Goal: Task Accomplishment & Management: Use online tool/utility

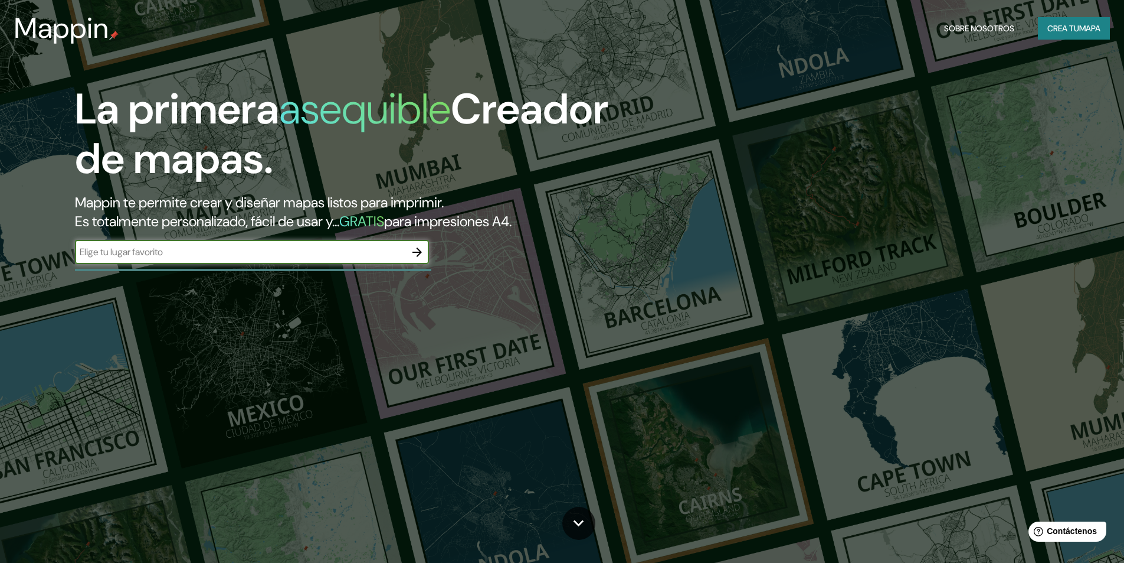
click at [264, 255] on input "text" at bounding box center [240, 252] width 331 height 14
paste input "Ex, [PERSON_NAME] 494, Comas 15314"
type input "Ex, [PERSON_NAME] 494, Comas 15314"
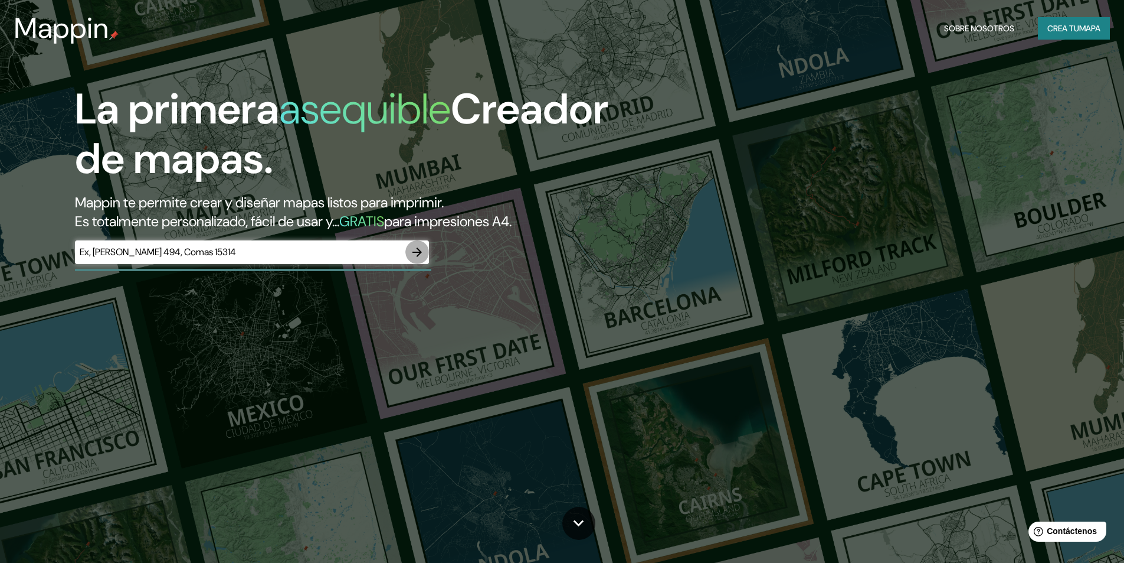
click at [418, 250] on icon "button" at bounding box center [417, 252] width 14 height 14
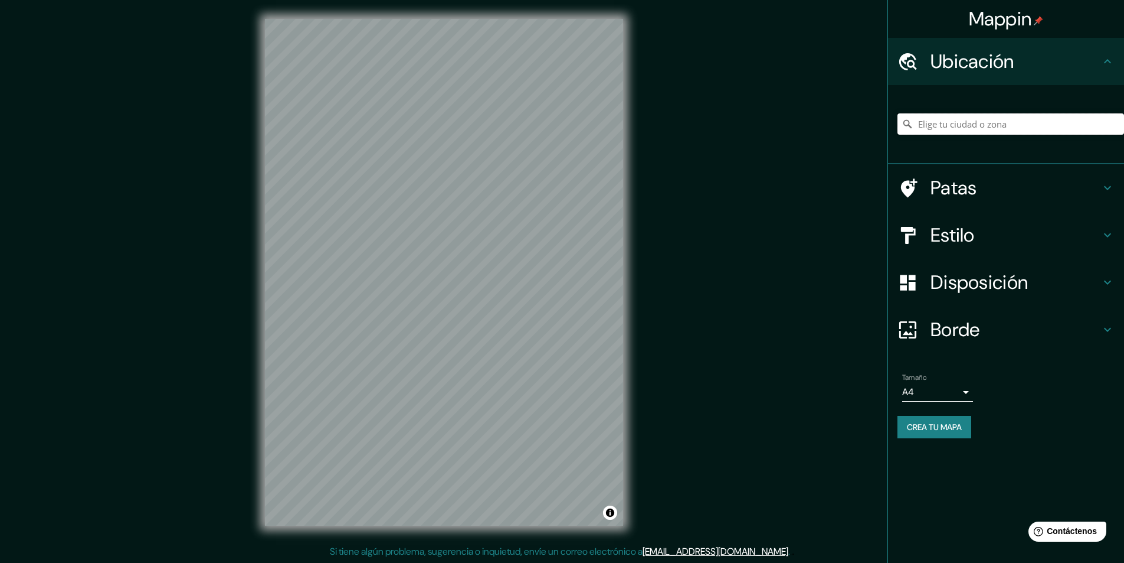
click at [965, 128] on input "Elige tu ciudad o zona" at bounding box center [1011, 123] width 227 height 21
paste input "Ex, [PERSON_NAME] 494, Comas 15314"
click at [1077, 125] on input "[GEOGRAPHIC_DATA], [GEOGRAPHIC_DATA], 15314, [GEOGRAPHIC_DATA]" at bounding box center [1011, 123] width 227 height 21
drag, startPoint x: 1091, startPoint y: 121, endPoint x: 801, endPoint y: 129, distance: 289.9
click at [801, 129] on div "Mappin Ubicación [GEOGRAPHIC_DATA], [GEOGRAPHIC_DATA], 15314, [GEOGRAPHIC_DATA]…" at bounding box center [562, 281] width 1124 height 563
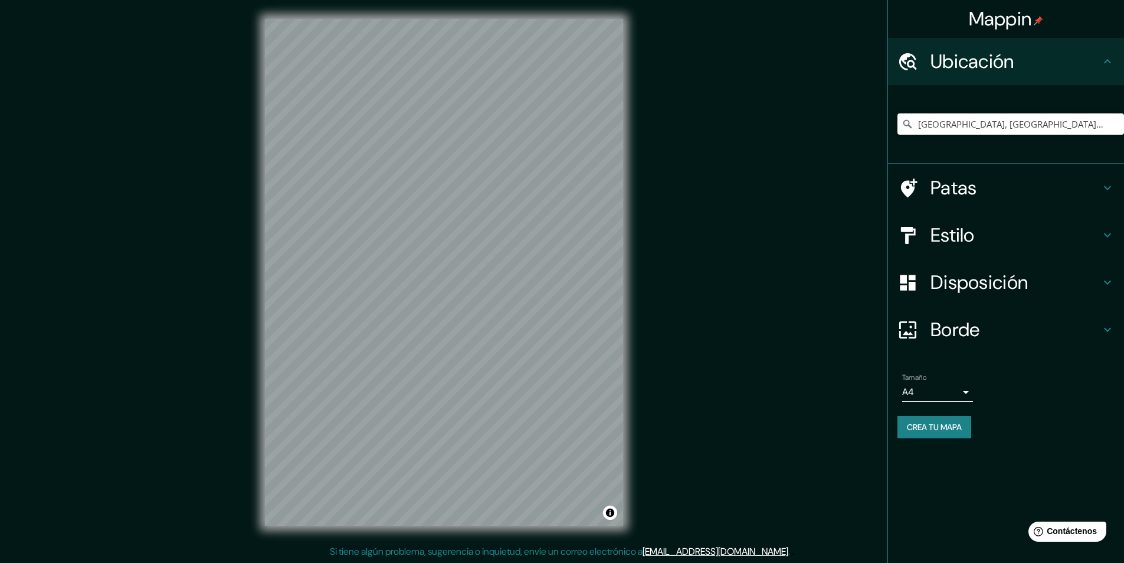
paste input "Ex, [PERSON_NAME] 494, Comas 15314"
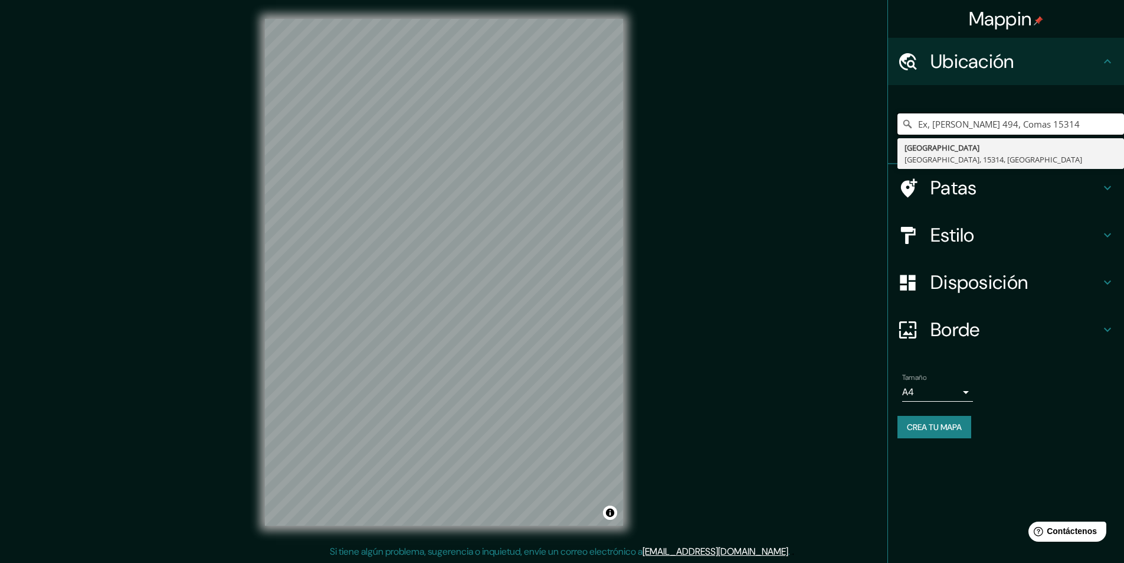
type input "Ex, [PERSON_NAME] 494, Comas 15314"
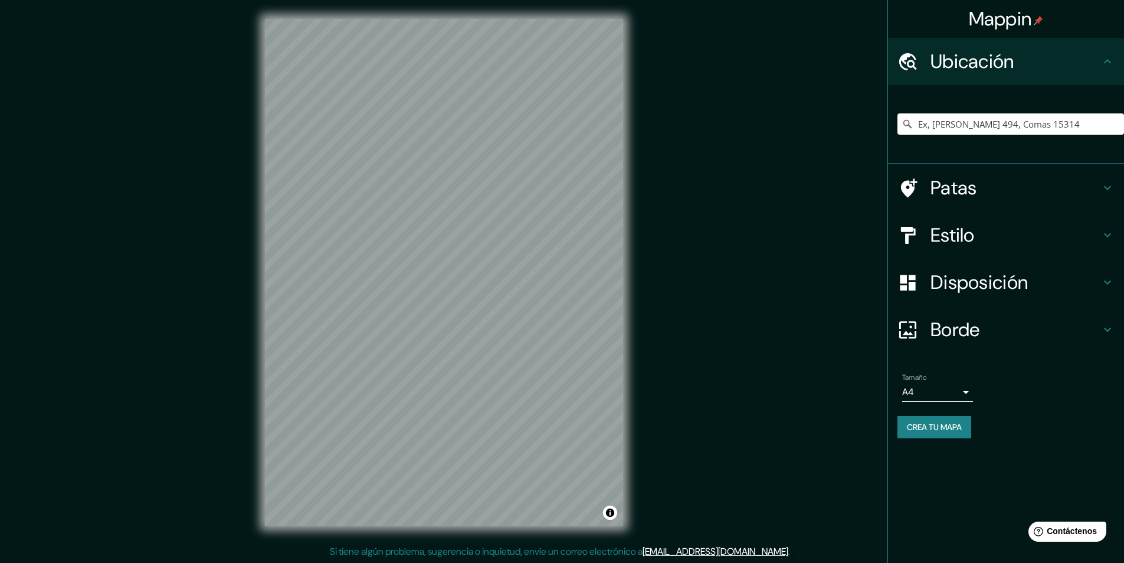
click at [1008, 174] on div "Patas" at bounding box center [1006, 187] width 236 height 47
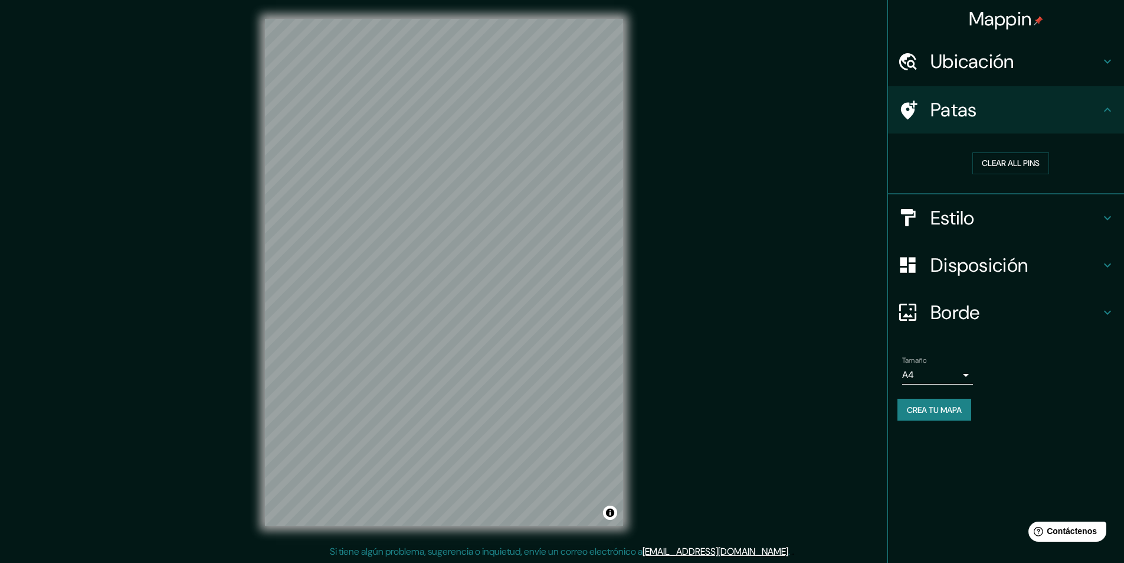
click at [1094, 213] on h4 "Estilo" at bounding box center [1016, 218] width 170 height 24
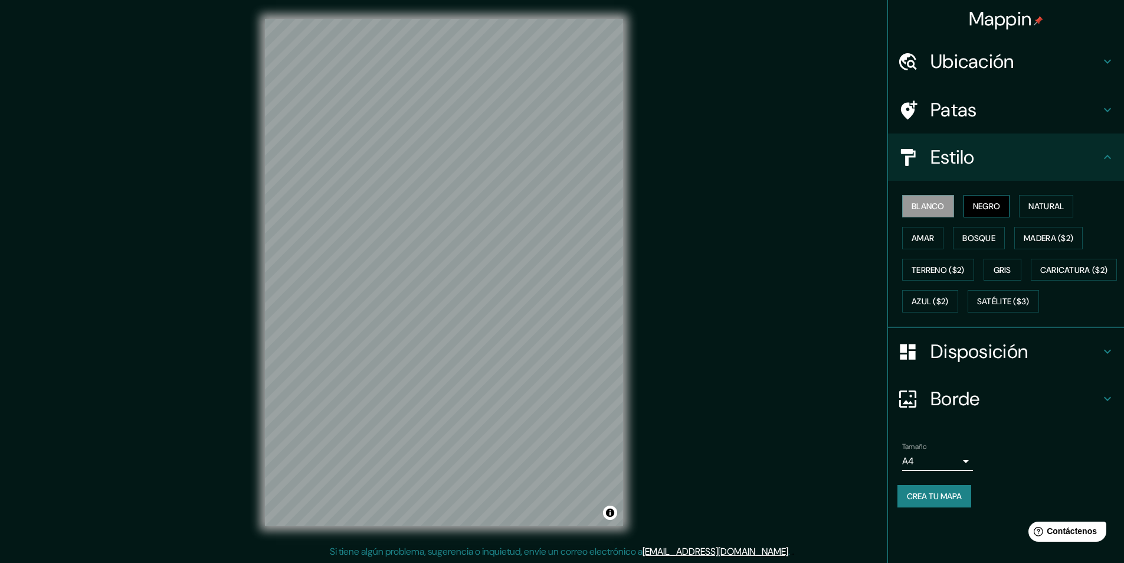
click at [977, 205] on font "Negro" at bounding box center [987, 206] width 28 height 11
click at [1061, 203] on font "Natural" at bounding box center [1046, 206] width 35 height 11
click at [920, 236] on font "Amar" at bounding box center [923, 238] width 22 height 11
click at [981, 236] on font "Bosque" at bounding box center [979, 238] width 33 height 11
click at [1010, 270] on font "Gris" at bounding box center [1003, 269] width 18 height 11
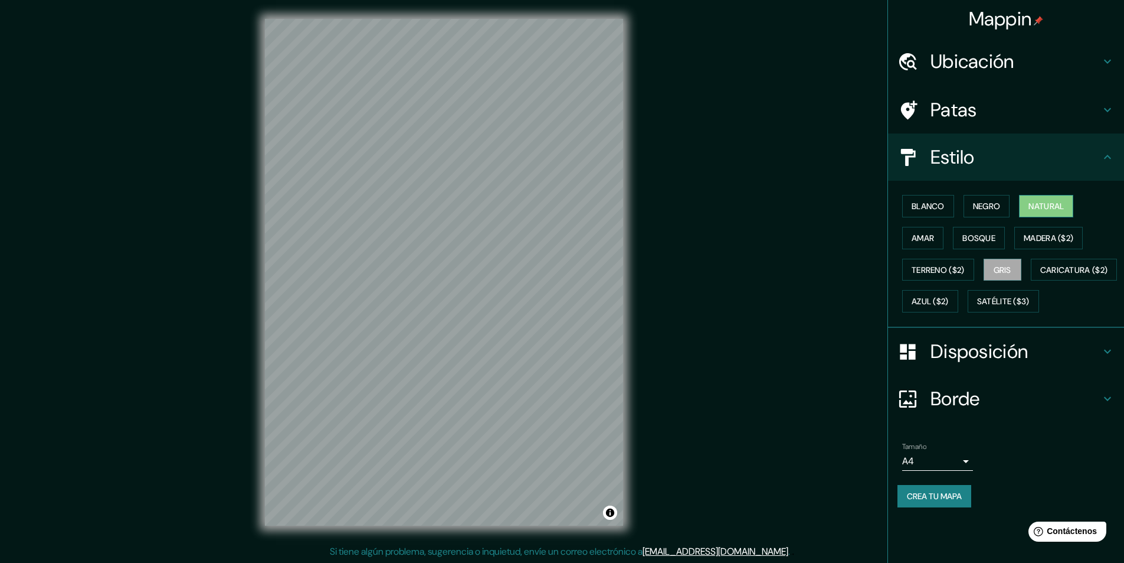
click at [1039, 213] on font "Natural" at bounding box center [1046, 205] width 35 height 15
click at [1105, 61] on icon at bounding box center [1107, 62] width 7 height 4
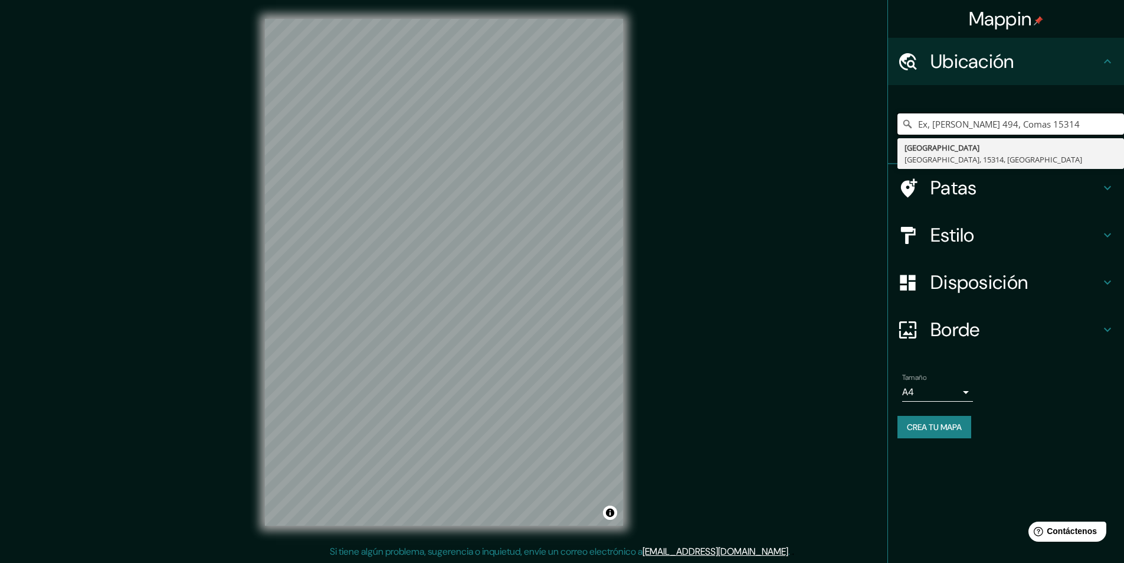
drag, startPoint x: 1084, startPoint y: 123, endPoint x: 813, endPoint y: 126, distance: 271.0
click at [813, 126] on div "Mappin Ubicación Ex, [PERSON_NAME][STREET_ADDRESS] Patas Estilo Disposición Bor…" at bounding box center [562, 281] width 1124 height 563
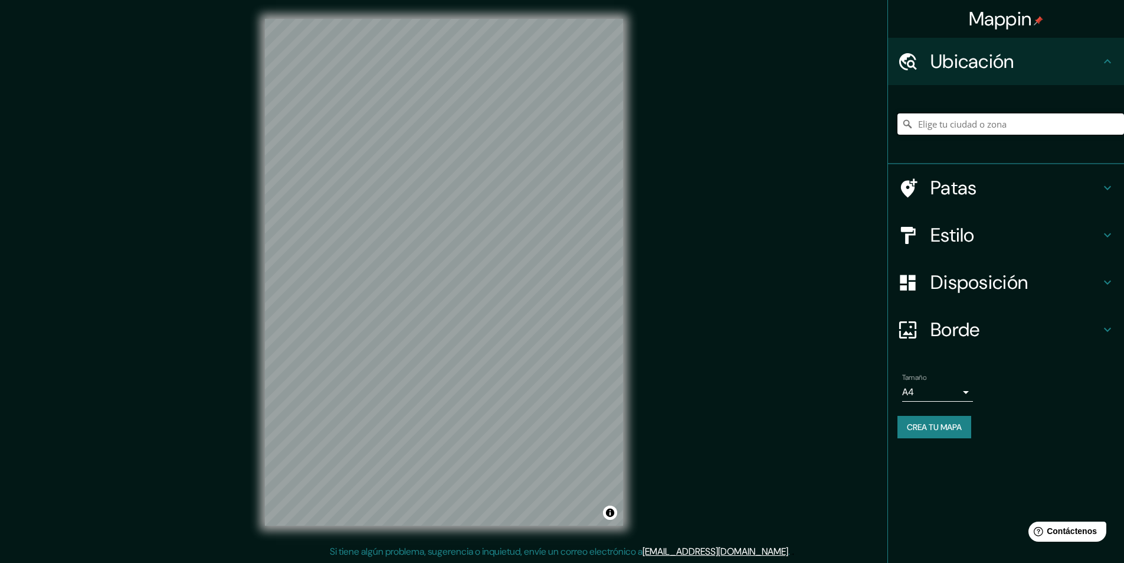
click at [940, 124] on input "Elige tu ciudad o zona" at bounding box center [1011, 123] width 227 height 21
click at [970, 125] on input "lima comas" at bounding box center [1011, 123] width 227 height 21
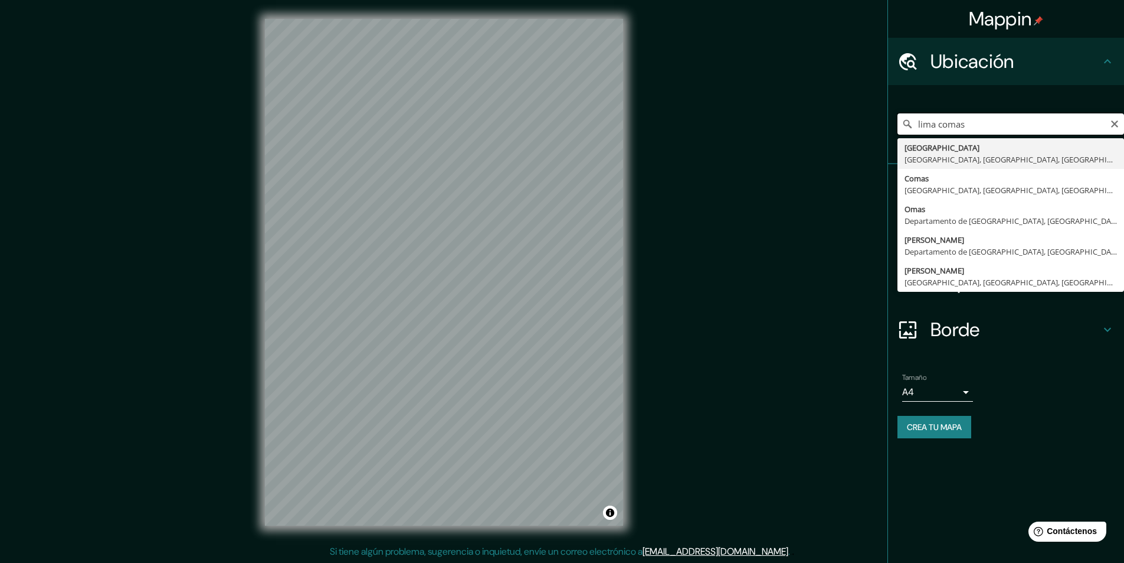
click at [967, 124] on input "lima comas" at bounding box center [1011, 123] width 227 height 21
type input "Comas, [GEOGRAPHIC_DATA], [GEOGRAPHIC_DATA], [GEOGRAPHIC_DATA]"
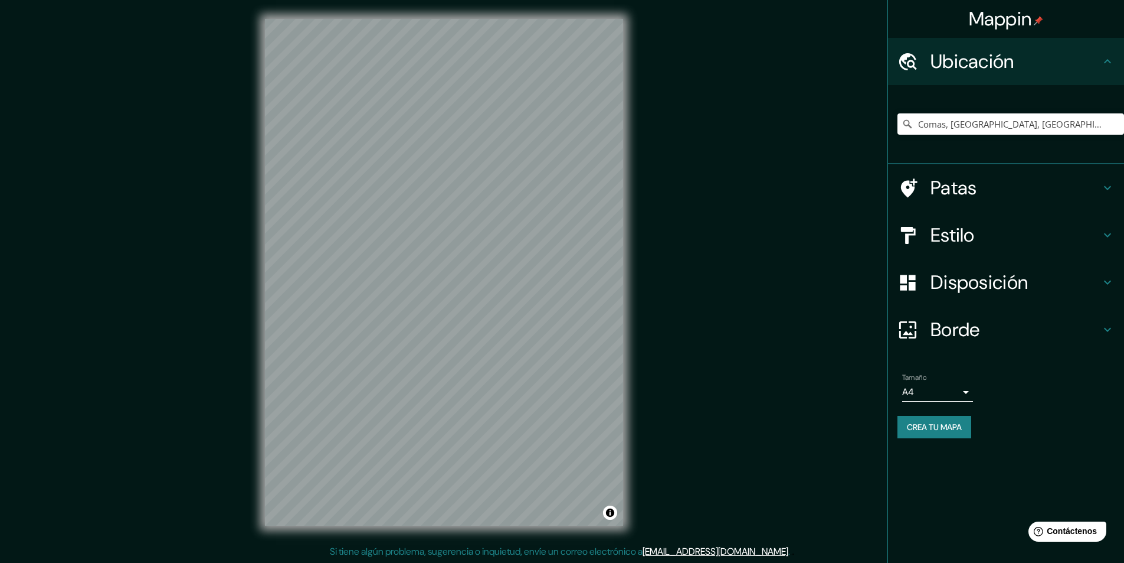
click at [669, 231] on div "Mappin Ubicación Comas, [GEOGRAPHIC_DATA], [GEOGRAPHIC_DATA], [GEOGRAPHIC_DATA]…" at bounding box center [562, 281] width 1124 height 563
